Goal: Task Accomplishment & Management: Manage account settings

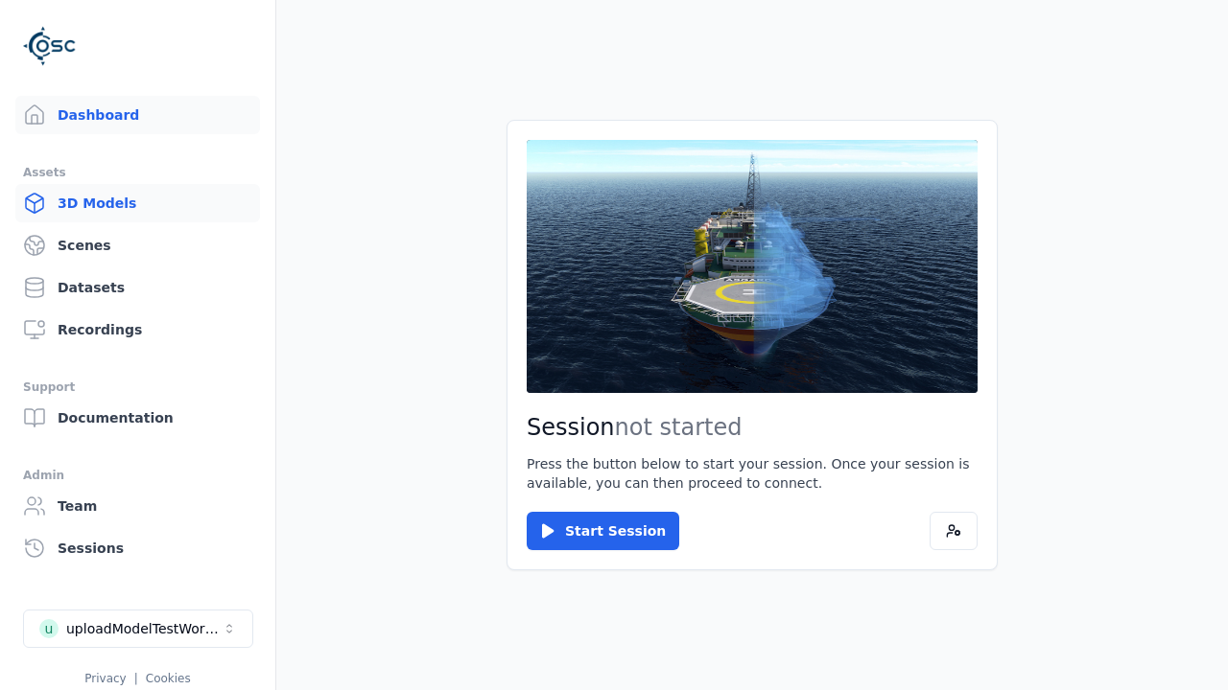
click at [137, 203] on link "3D Models" at bounding box center [137, 203] width 245 height 38
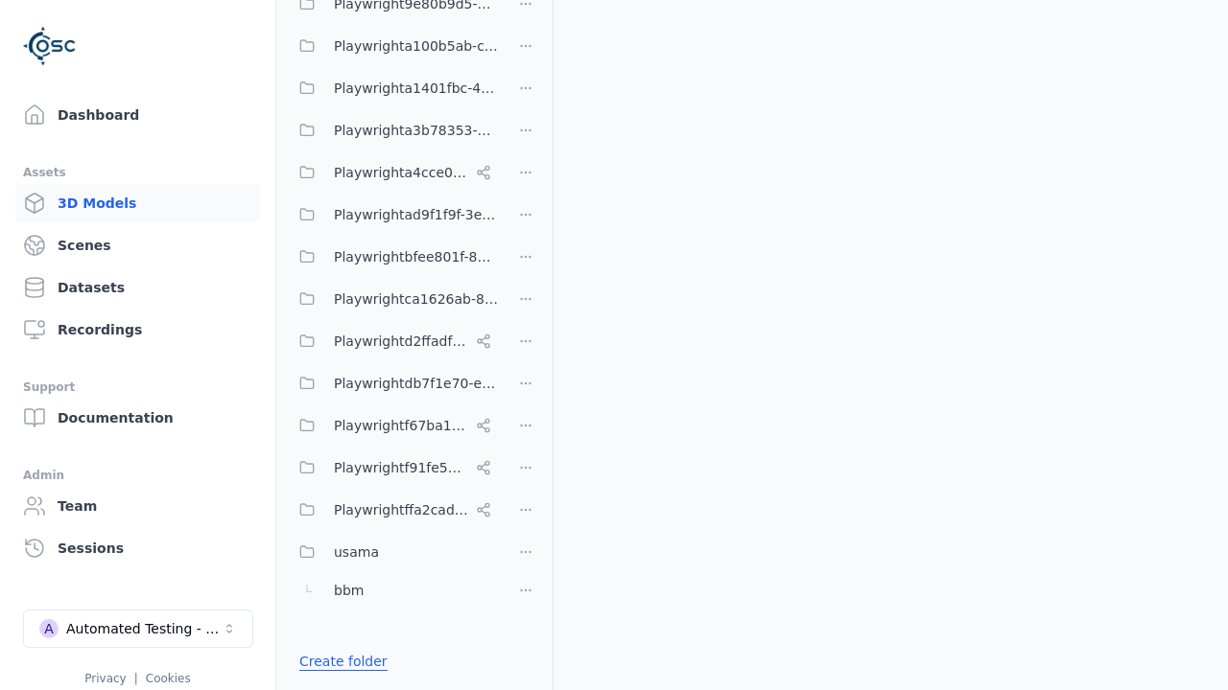
click at [337, 662] on link "Create folder" at bounding box center [343, 661] width 88 height 19
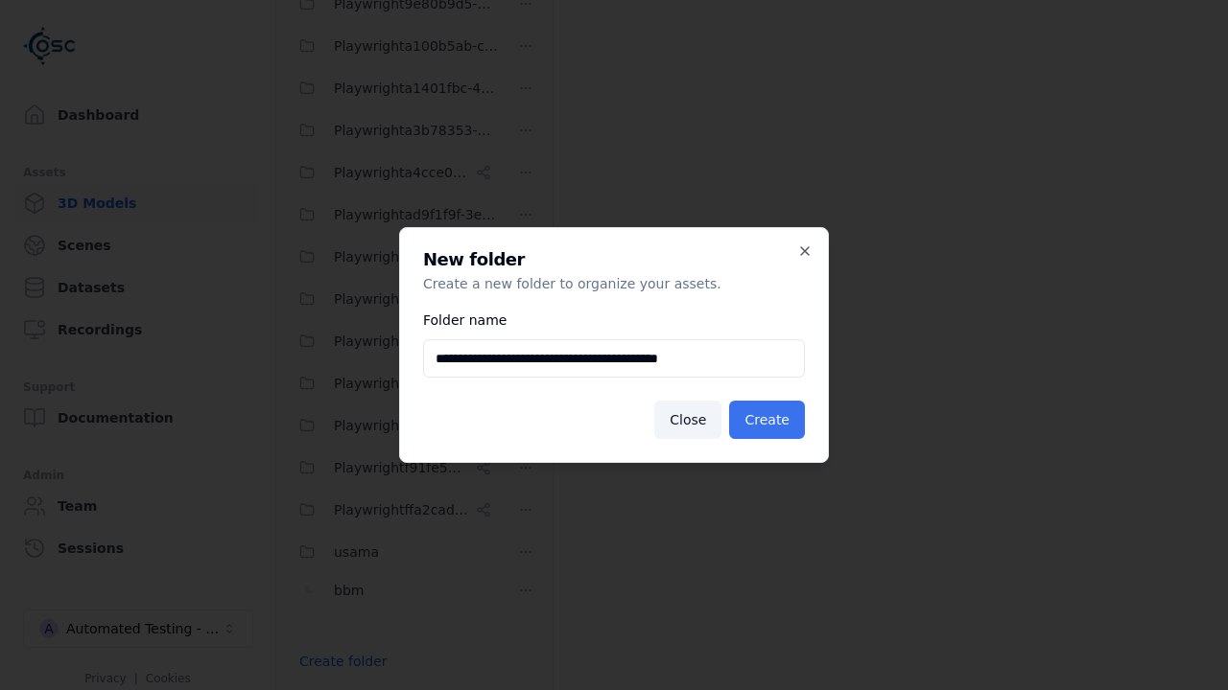
type input "**********"
click at [770, 420] on button "Create" at bounding box center [767, 420] width 76 height 38
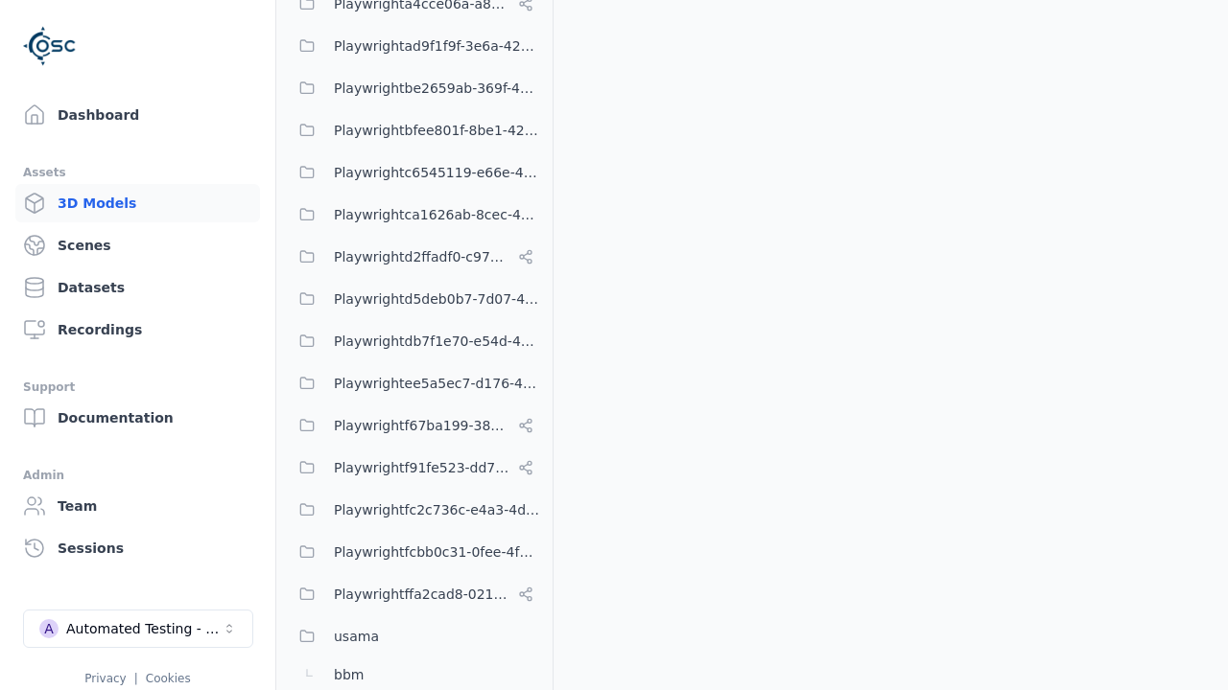
scroll to position [1052, 0]
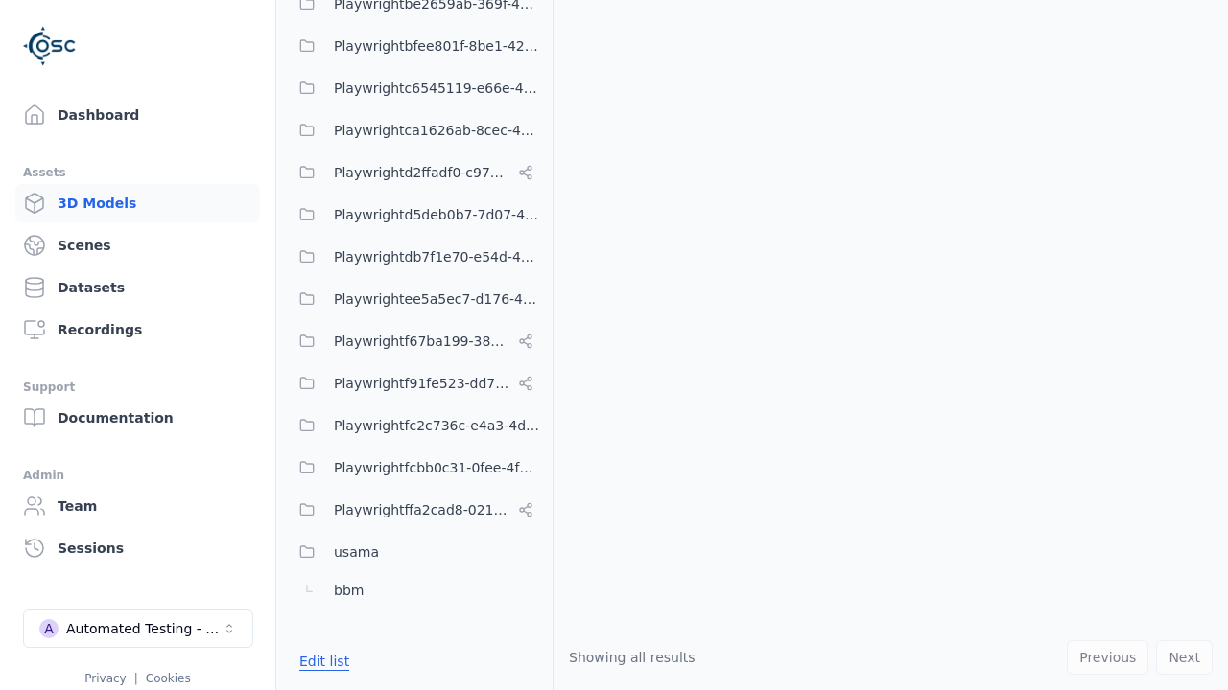
click at [320, 662] on button "Edit list" at bounding box center [324, 661] width 73 height 35
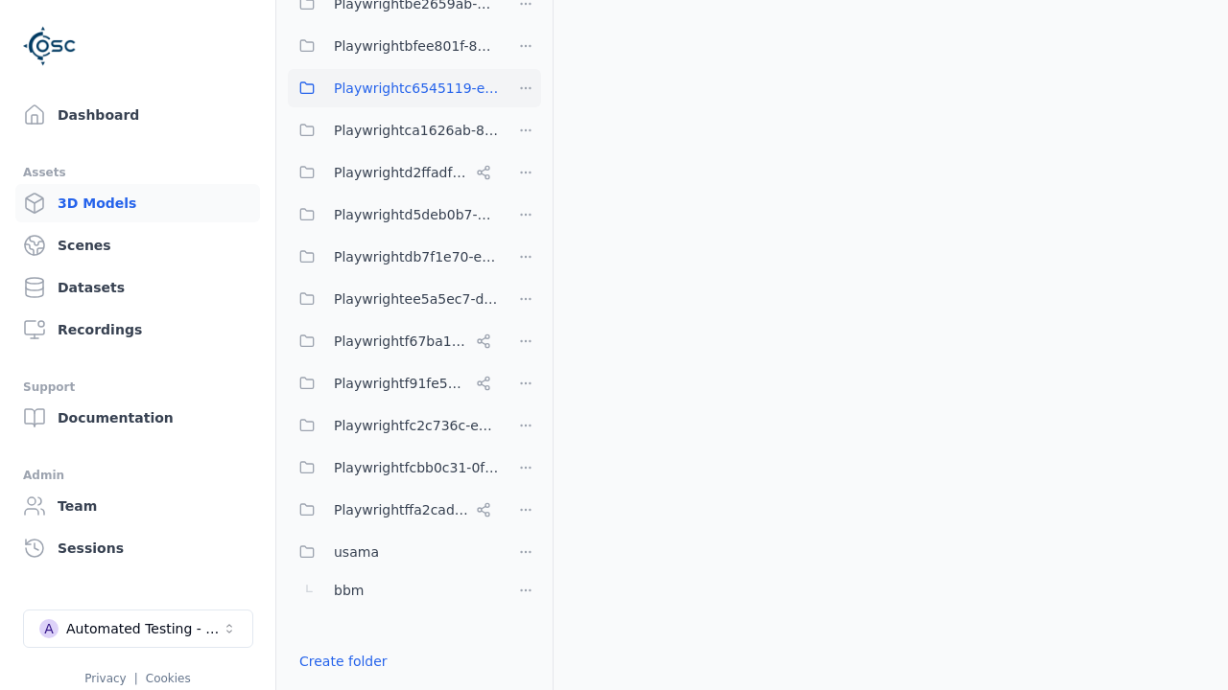
click at [526, 88] on html "Support Dashboard Assets 3D Models Scenes Datasets Recordings Support Documenta…" at bounding box center [614, 345] width 1228 height 690
click at [526, 189] on div "Rename" at bounding box center [533, 189] width 129 height 31
